Goal: Information Seeking & Learning: Learn about a topic

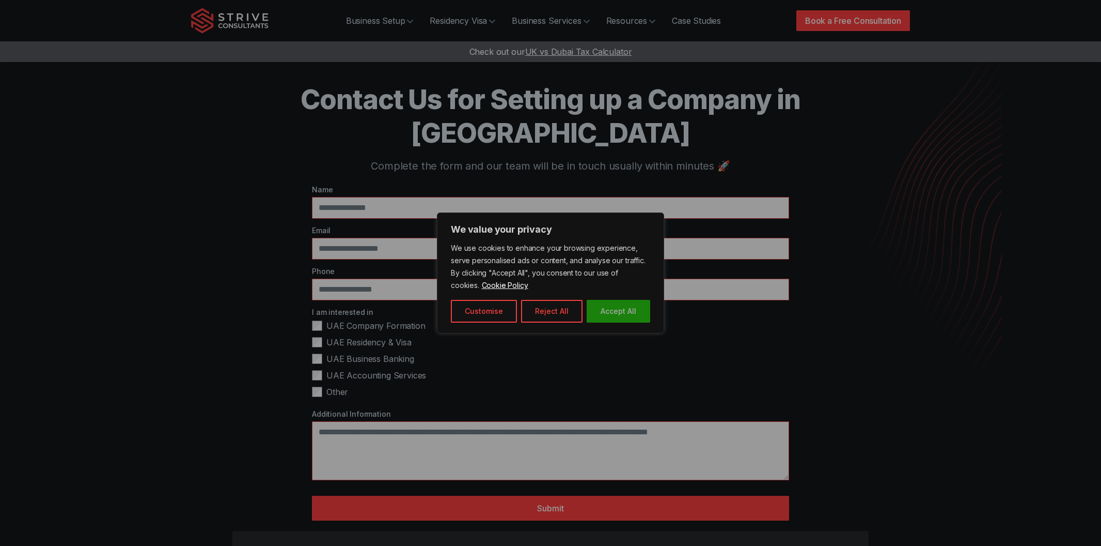
click at [612, 312] on button "Accept All" at bounding box center [619, 311] width 64 height 23
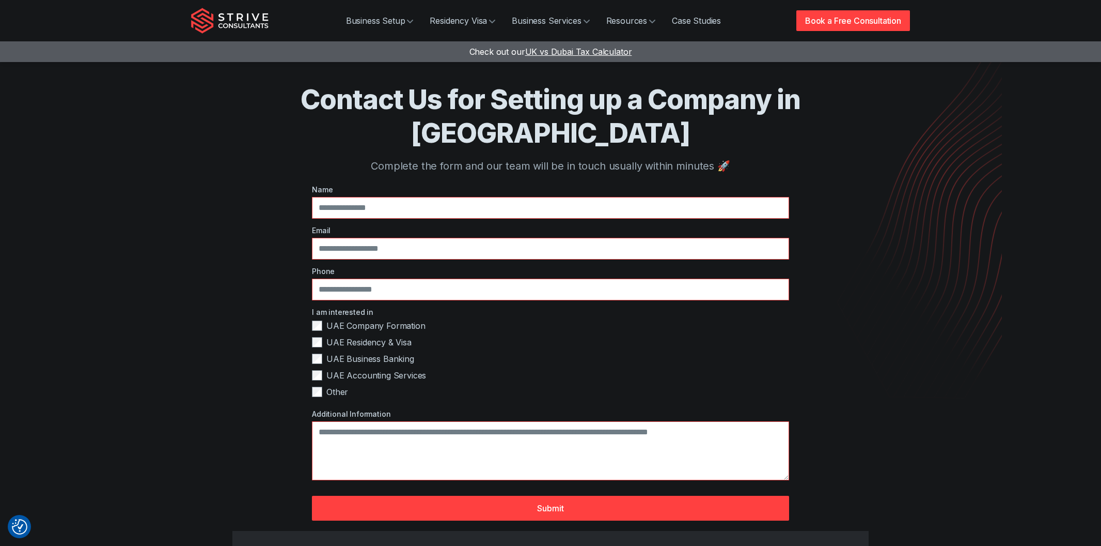
click at [191, 25] on img "Strive Consultants" at bounding box center [229, 21] width 77 height 26
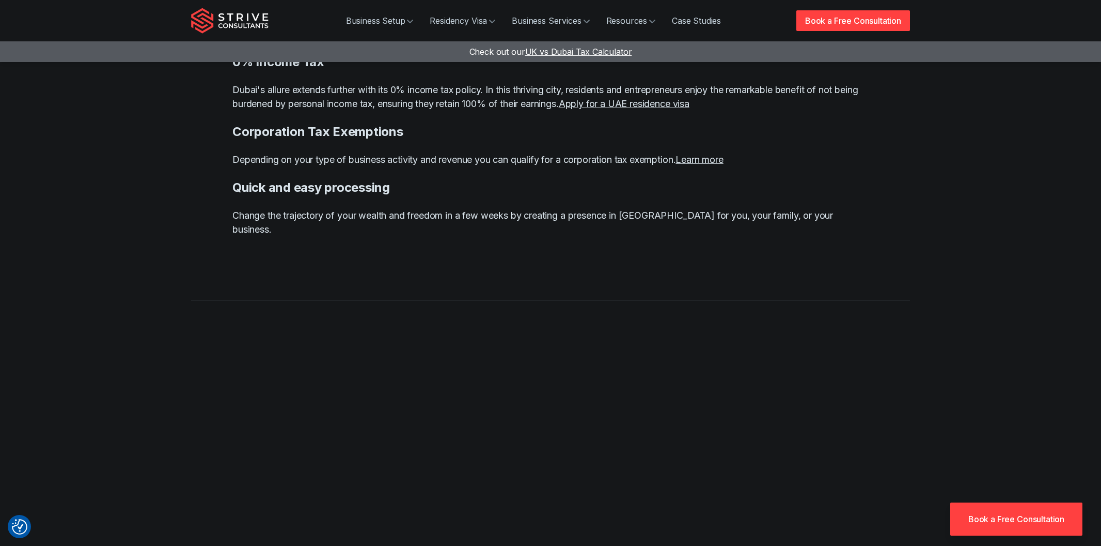
scroll to position [1096, 0]
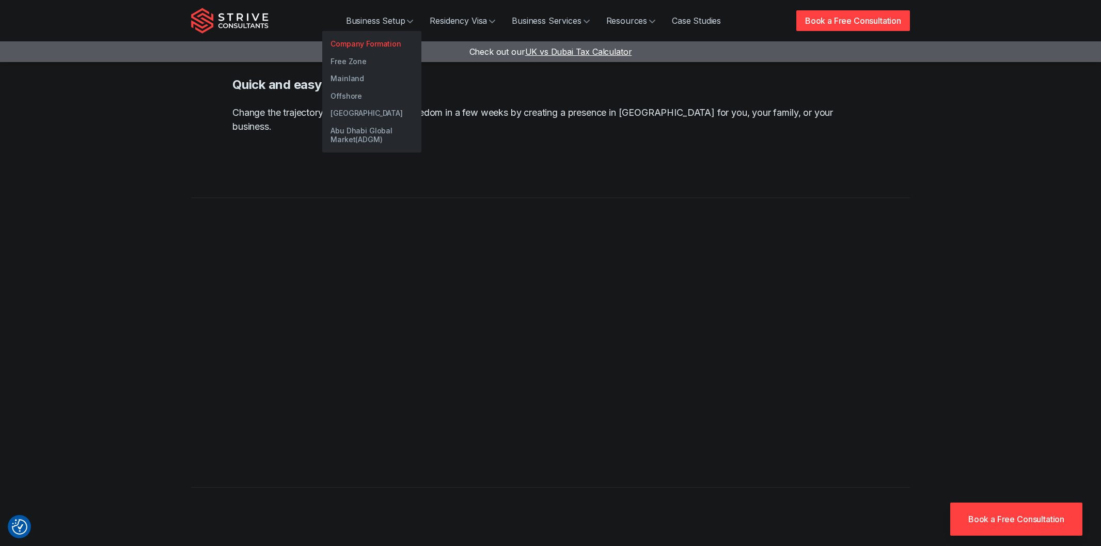
click at [322, 53] on link "Company Formation" at bounding box center [371, 44] width 99 height 18
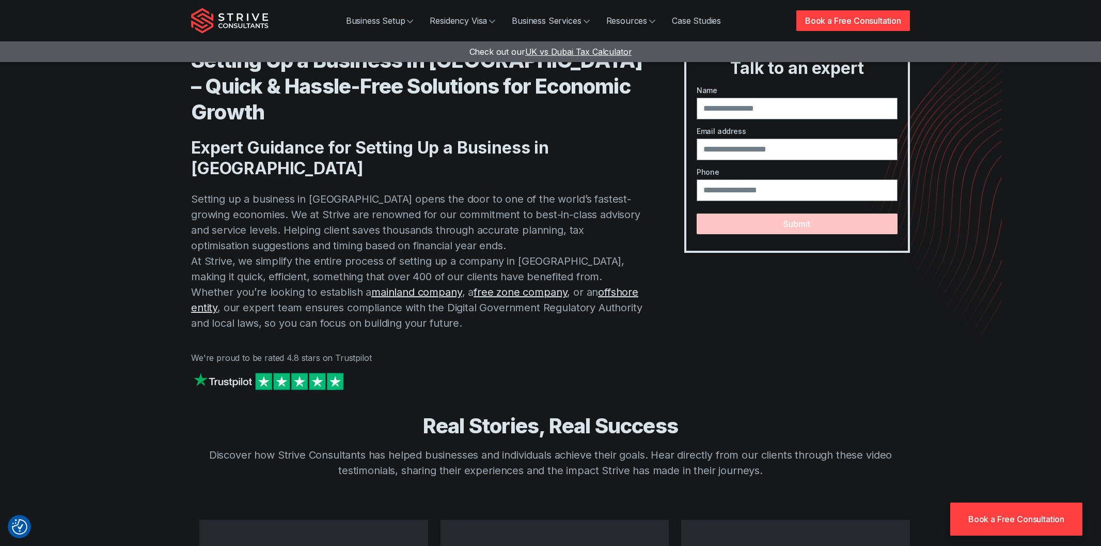
scroll to position [1, 0]
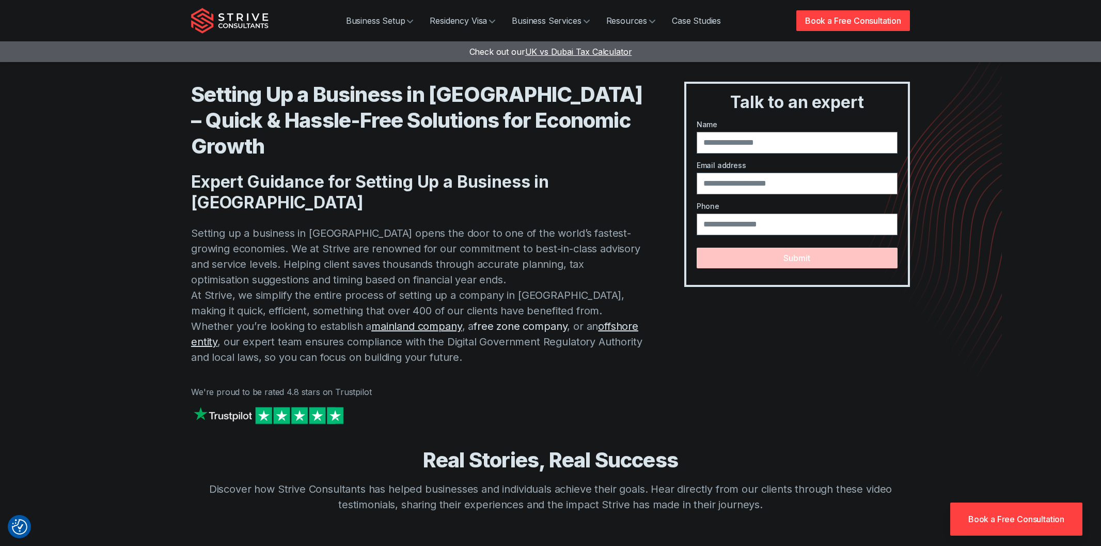
click at [474, 332] on link "free zone company" at bounding box center [521, 326] width 94 height 12
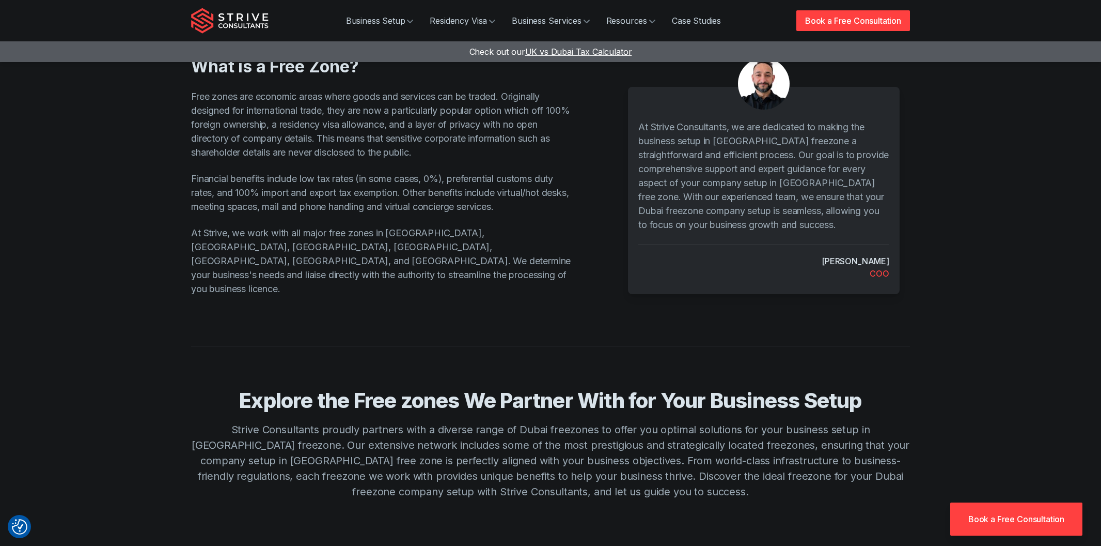
scroll to position [375, 0]
